Goal: Transaction & Acquisition: Purchase product/service

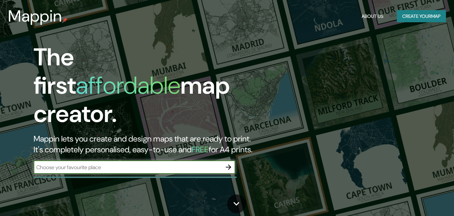
click at [153, 160] on div "​" at bounding box center [135, 166] width 202 height 13
click at [143, 163] on input "text" at bounding box center [128, 167] width 188 height 8
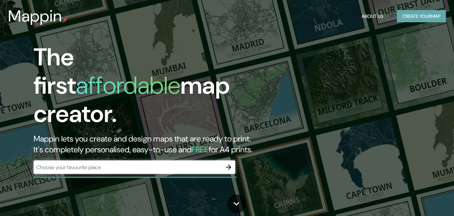
click at [423, 19] on button "Create your map" at bounding box center [421, 16] width 49 height 12
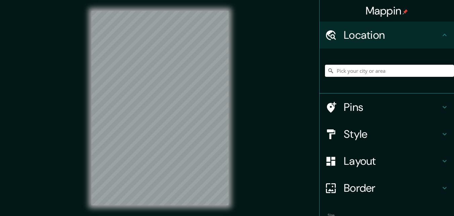
click at [350, 74] on input "Pick your city or area" at bounding box center [389, 71] width 129 height 12
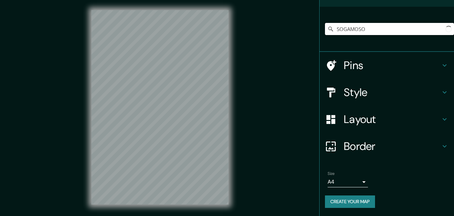
scroll to position [11, 0]
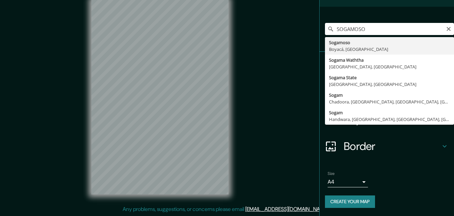
type input "Sogamoso, Boyacá, [GEOGRAPHIC_DATA]"
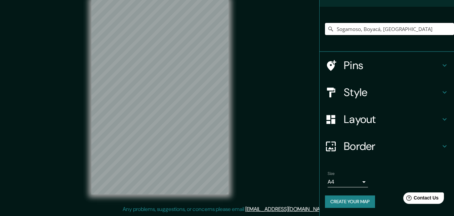
scroll to position [0, 0]
click at [415, 90] on h4 "Style" at bounding box center [392, 91] width 97 height 13
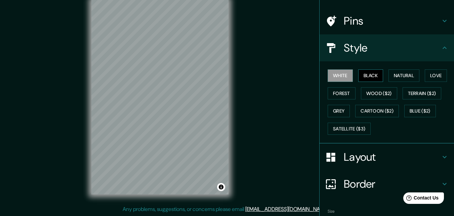
click at [374, 80] on button "Black" at bounding box center [370, 75] width 25 height 12
click at [393, 76] on button "Natural" at bounding box center [404, 75] width 31 height 12
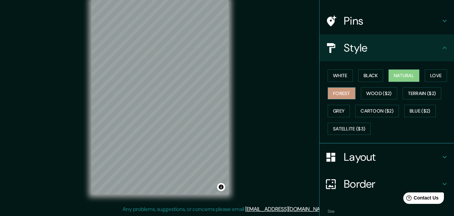
click at [346, 91] on button "Forest" at bounding box center [342, 93] width 28 height 12
click at [341, 110] on button "Grey" at bounding box center [339, 111] width 22 height 12
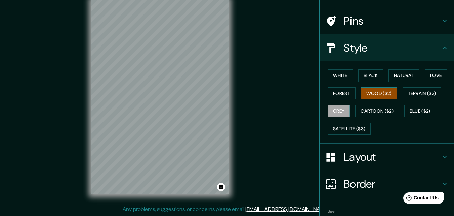
click at [369, 94] on button "Wood ($2)" at bounding box center [379, 93] width 36 height 12
click at [406, 91] on button "Terrain ($2)" at bounding box center [422, 93] width 39 height 12
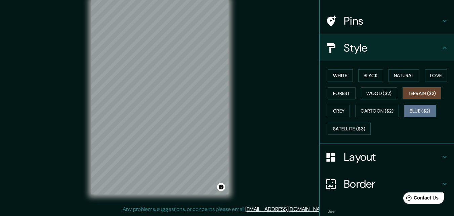
click at [406, 107] on button "Blue ($2)" at bounding box center [421, 111] width 32 height 12
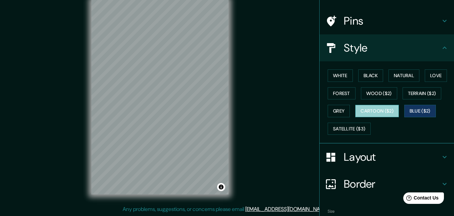
click at [375, 105] on button "Cartoon ($2)" at bounding box center [377, 111] width 44 height 12
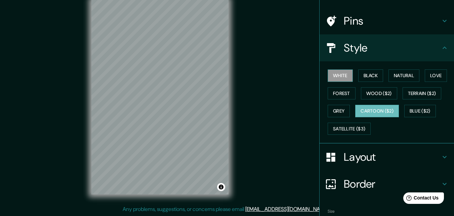
click at [331, 73] on button "White" at bounding box center [340, 75] width 25 height 12
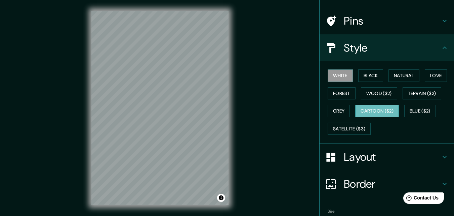
scroll to position [79, 0]
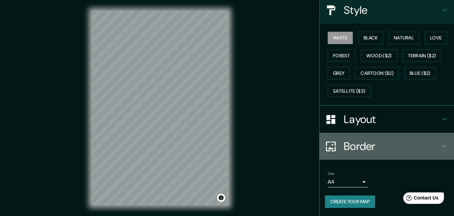
click at [353, 143] on h4 "Border" at bounding box center [392, 145] width 97 height 13
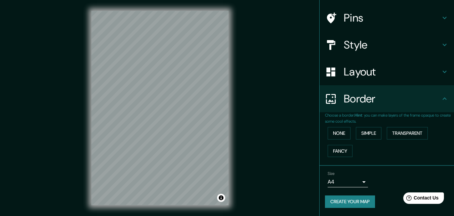
scroll to position [45, 0]
click at [335, 133] on button "None" at bounding box center [339, 133] width 23 height 12
click at [356, 133] on button "Simple" at bounding box center [369, 133] width 26 height 12
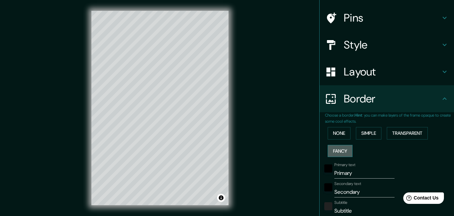
click at [328, 151] on button "Fancy" at bounding box center [340, 151] width 25 height 12
click at [394, 131] on button "Transparent" at bounding box center [407, 133] width 41 height 12
click at [368, 131] on button "Simple" at bounding box center [369, 133] width 26 height 12
click at [344, 129] on button "None" at bounding box center [339, 133] width 23 height 12
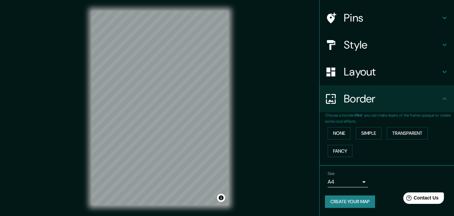
click at [377, 66] on h4 "Layout" at bounding box center [392, 71] width 97 height 13
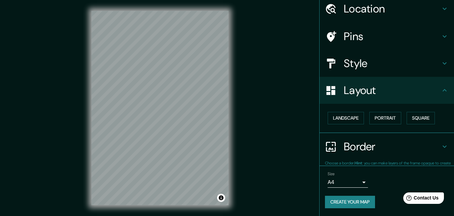
scroll to position [26, 0]
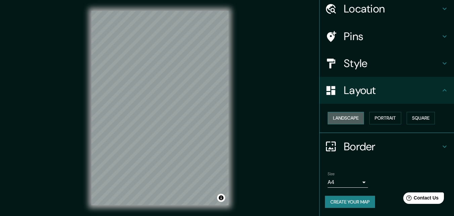
click at [352, 118] on button "Landscape" at bounding box center [346, 118] width 36 height 12
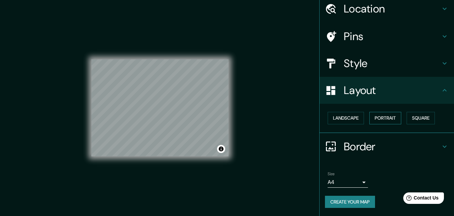
click at [375, 116] on button "Portrait" at bounding box center [386, 118] width 32 height 12
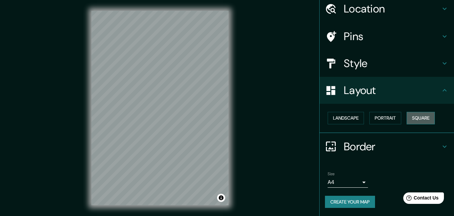
click at [407, 116] on button "Square" at bounding box center [421, 118] width 28 height 12
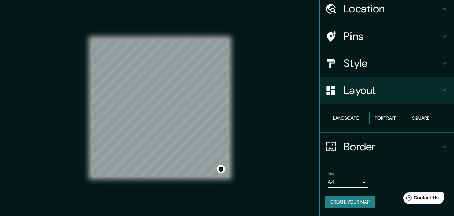
click at [392, 119] on button "Portrait" at bounding box center [386, 118] width 32 height 12
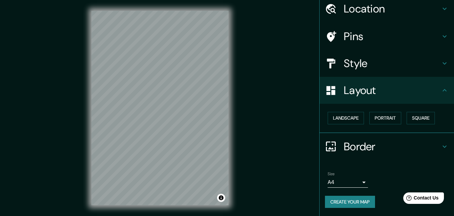
click at [297, 100] on div "Mappin Location [GEOGRAPHIC_DATA], [GEOGRAPHIC_DATA], [GEOGRAPHIC_DATA] Pins St…" at bounding box center [227, 113] width 454 height 226
click at [394, 40] on h4 "Pins" at bounding box center [392, 36] width 97 height 13
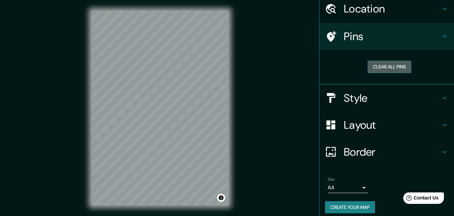
click at [388, 64] on button "Clear all pins" at bounding box center [390, 67] width 44 height 12
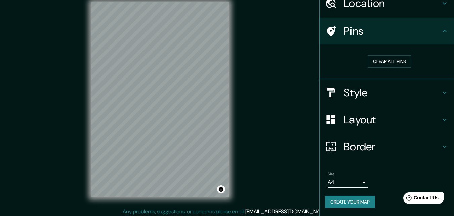
scroll to position [11, 0]
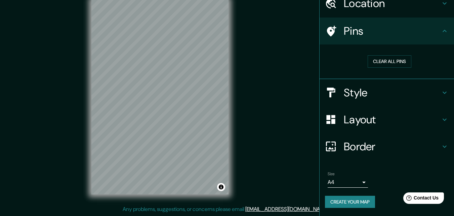
click at [327, 196] on button "Create your map" at bounding box center [350, 201] width 50 height 12
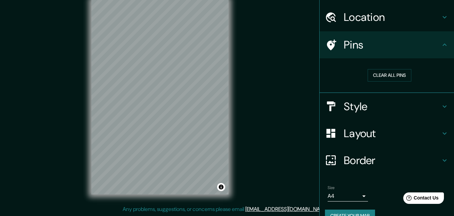
scroll to position [32, 0]
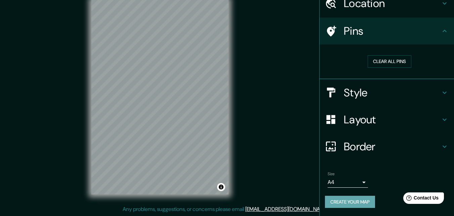
click at [349, 197] on button "Create your map" at bounding box center [350, 201] width 50 height 12
click at [344, 203] on button "Create your map" at bounding box center [350, 201] width 50 height 12
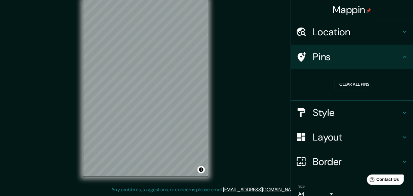
scroll to position [3, 0]
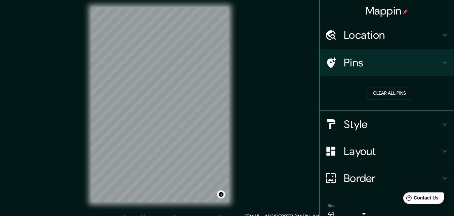
click at [216, 47] on div "Mappin Location [GEOGRAPHIC_DATA], [GEOGRAPHIC_DATA], [GEOGRAPHIC_DATA] Pins Cl…" at bounding box center [227, 110] width 454 height 226
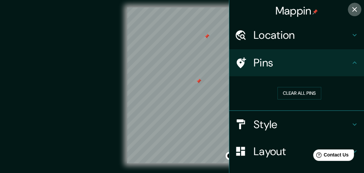
click at [351, 10] on icon "button" at bounding box center [354, 9] width 8 height 8
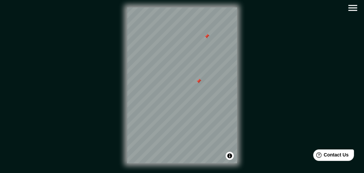
click at [198, 82] on div at bounding box center [198, 80] width 5 height 5
click at [227, 95] on div at bounding box center [229, 92] width 5 height 5
click at [211, 44] on div at bounding box center [209, 44] width 5 height 5
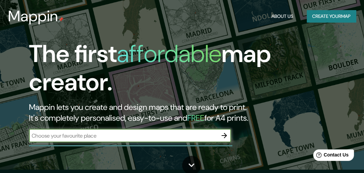
click at [352, 13] on button "Create your map" at bounding box center [330, 16] width 49 height 12
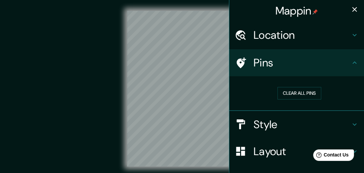
click at [262, 42] on div "Location" at bounding box center [296, 35] width 135 height 27
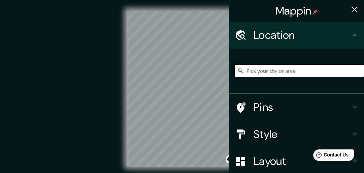
click at [260, 66] on input "Pick your city or area" at bounding box center [298, 71] width 129 height 12
click at [260, 69] on input "Pick your city or area" at bounding box center [298, 71] width 129 height 12
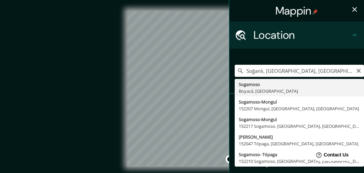
type input "Sogamoso, Boyacá, [GEOGRAPHIC_DATA]"
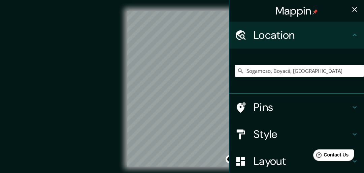
scroll to position [1, 0]
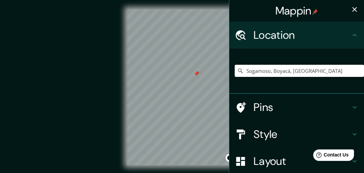
click at [196, 73] on div at bounding box center [195, 73] width 5 height 5
click at [195, 73] on div at bounding box center [196, 73] width 5 height 5
click at [265, 127] on h4 "Style" at bounding box center [301, 133] width 97 height 13
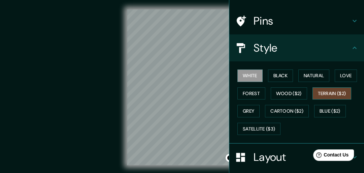
scroll to position [54, 0]
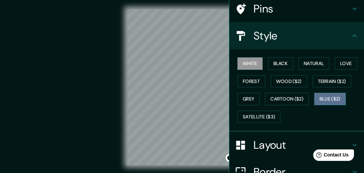
click at [319, 100] on button "Blue ($2)" at bounding box center [330, 98] width 32 height 12
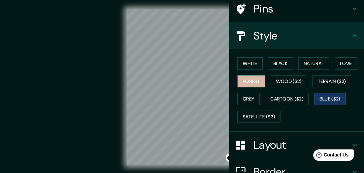
click at [246, 81] on button "Forest" at bounding box center [251, 81] width 28 height 12
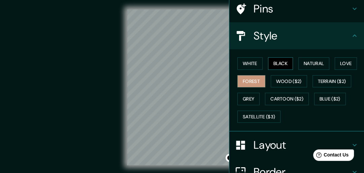
click at [272, 68] on button "Black" at bounding box center [280, 63] width 25 height 12
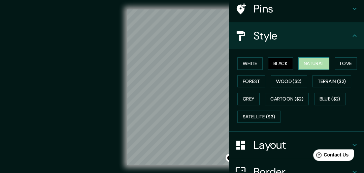
click at [298, 65] on button "Natural" at bounding box center [313, 63] width 31 height 12
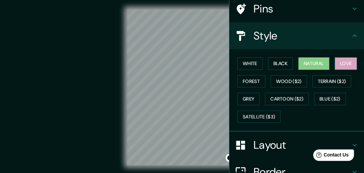
click at [336, 66] on button "Love" at bounding box center [345, 63] width 22 height 12
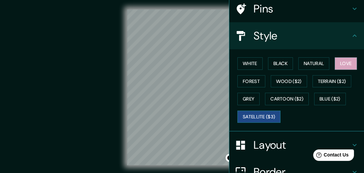
click at [265, 113] on button "Satellite ($3)" at bounding box center [258, 116] width 43 height 12
click at [248, 68] on button "White" at bounding box center [249, 63] width 25 height 12
